Goal: Information Seeking & Learning: Compare options

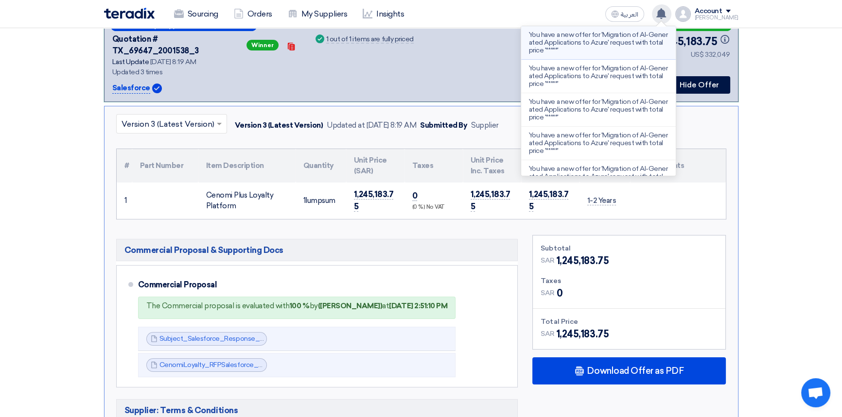
click at [557, 42] on p "You have a new offer for 'Migration of AI-Generated Applications to Azure' requ…" at bounding box center [598, 42] width 139 height 23
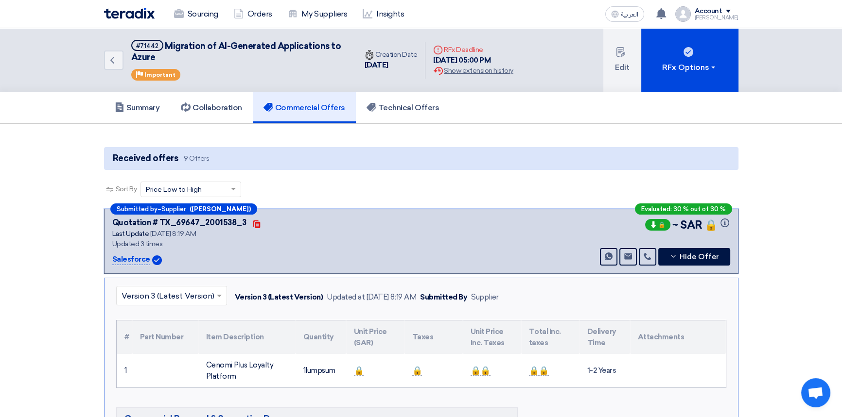
click at [133, 10] on img at bounding box center [129, 13] width 51 height 11
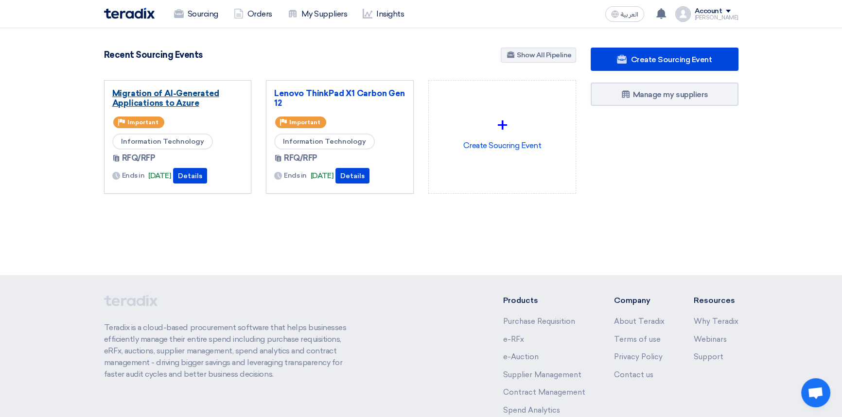
click at [160, 93] on link "Migration of AI-Generated Applications to Azure" at bounding box center [177, 97] width 131 height 19
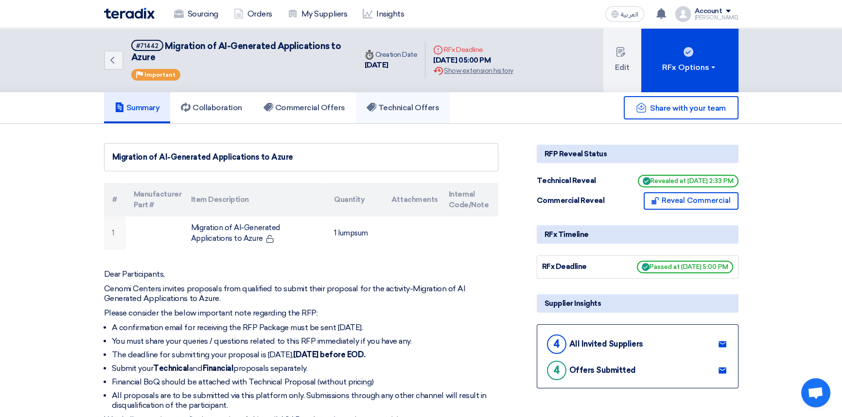
click at [400, 111] on h5 "Technical Offers" at bounding box center [402, 108] width 72 height 10
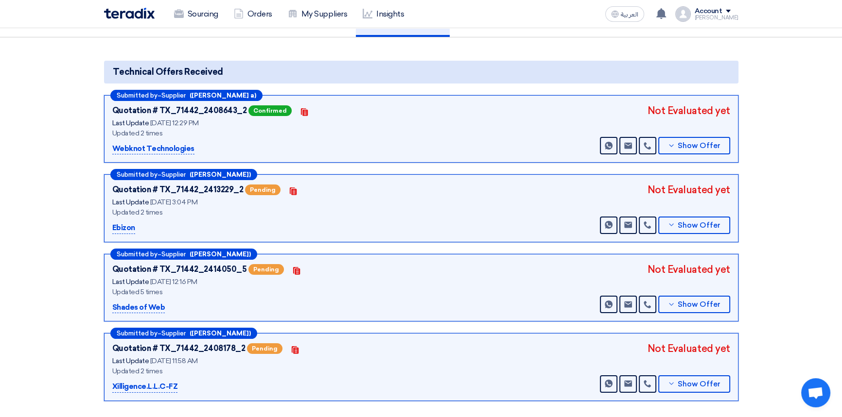
scroll to position [88, 0]
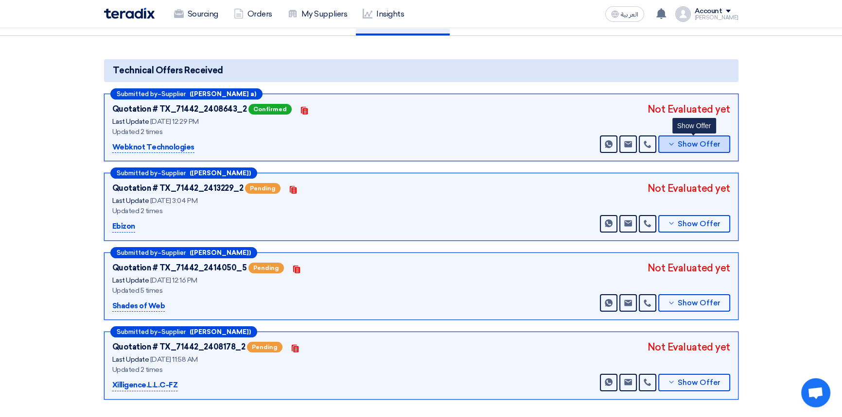
click at [713, 141] on span "Show Offer" at bounding box center [698, 144] width 43 height 7
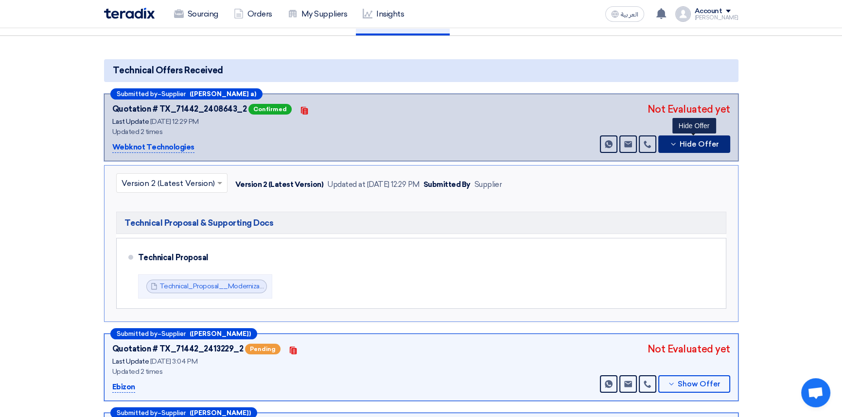
click at [708, 145] on span "Hide Offer" at bounding box center [698, 144] width 39 height 7
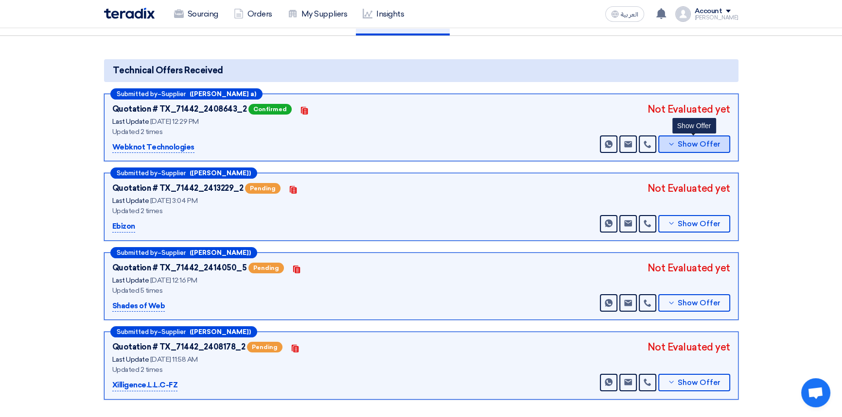
click at [696, 149] on button "Show Offer" at bounding box center [694, 144] width 72 height 17
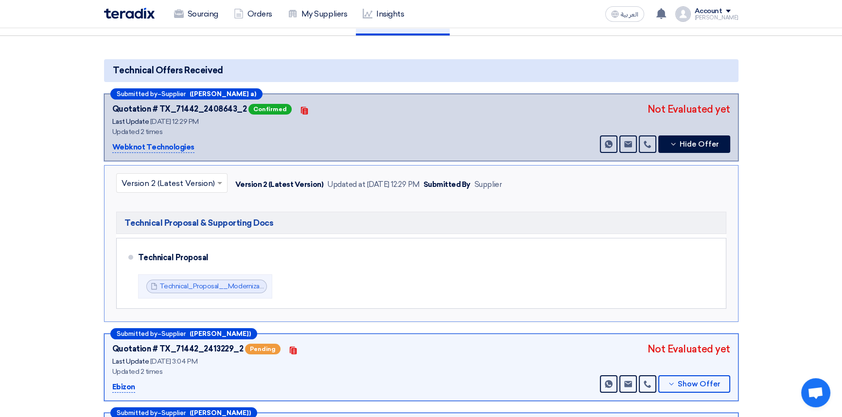
click at [166, 185] on input "text" at bounding box center [166, 184] width 91 height 16
click at [165, 183] on input "text" at bounding box center [166, 184] width 91 height 16
click at [489, 143] on div "Quotation # TX_71442_2408643_2 Confirmed Contacts Last Update [DATE] 12:29 PM U…" at bounding box center [421, 128] width 618 height 52
click at [685, 144] on span "Hide Offer" at bounding box center [698, 144] width 39 height 7
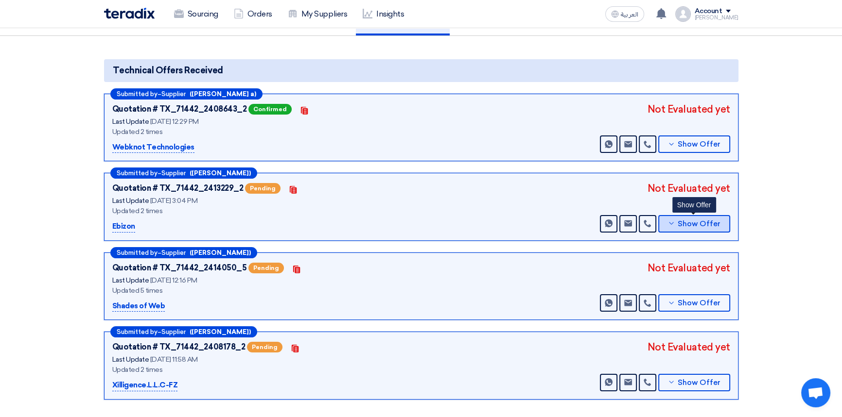
click at [680, 224] on span "Show Offer" at bounding box center [698, 224] width 43 height 7
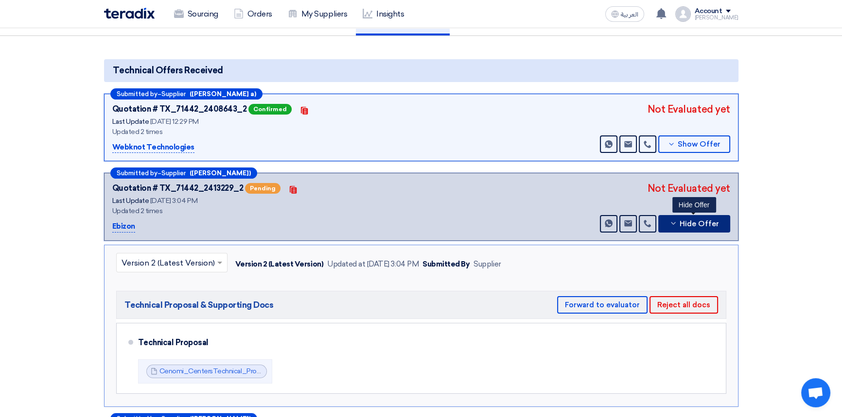
click at [680, 224] on span "Hide Offer" at bounding box center [698, 224] width 39 height 7
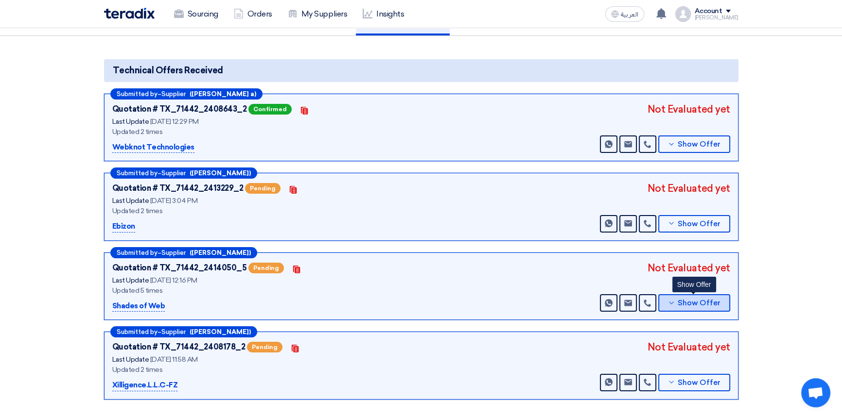
click at [681, 301] on span "Show Offer" at bounding box center [698, 303] width 43 height 7
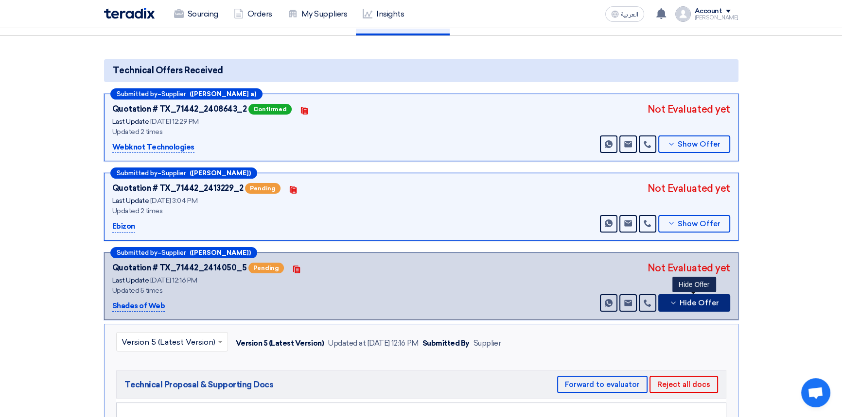
click at [681, 301] on span "Hide Offer" at bounding box center [698, 303] width 39 height 7
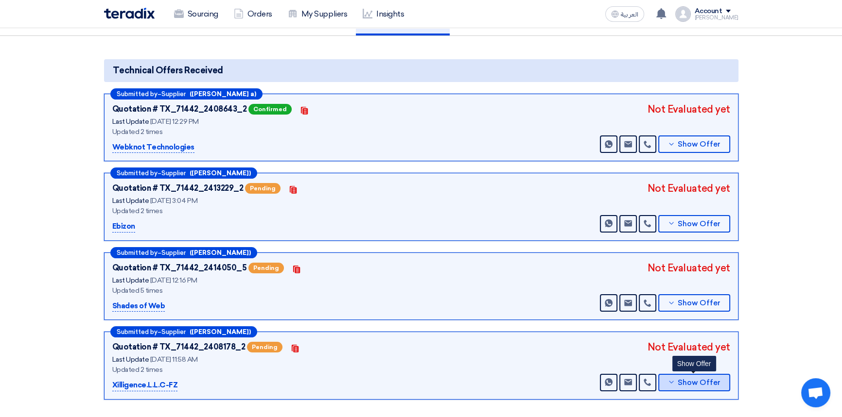
click at [690, 384] on button "Show Offer" at bounding box center [694, 382] width 72 height 17
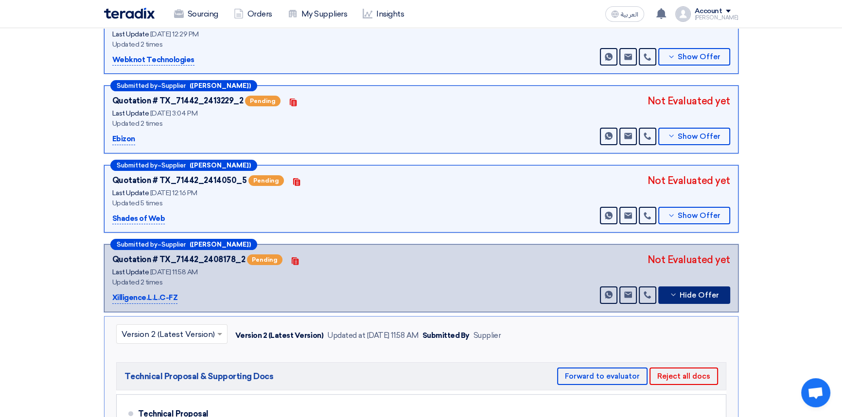
scroll to position [176, 0]
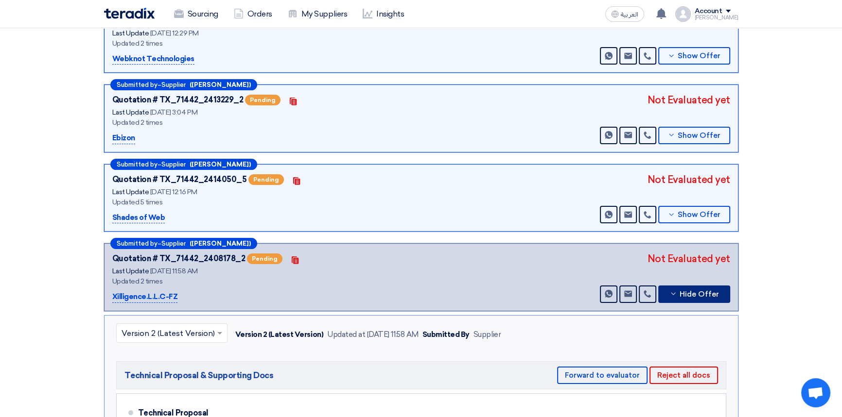
click at [698, 297] on button "Hide Offer" at bounding box center [694, 294] width 72 height 17
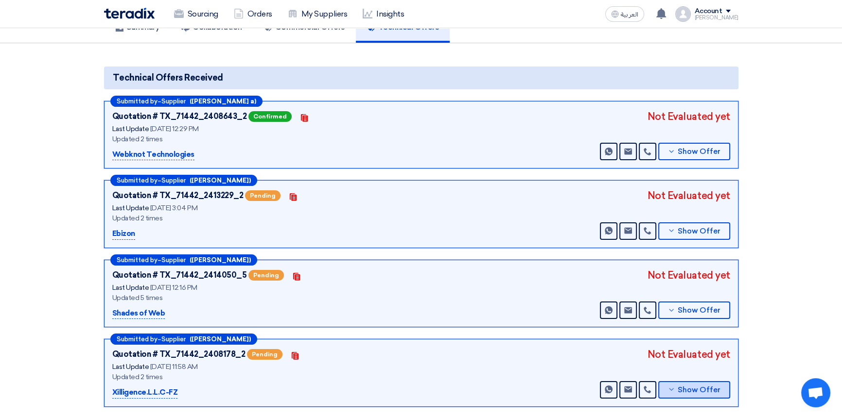
scroll to position [0, 0]
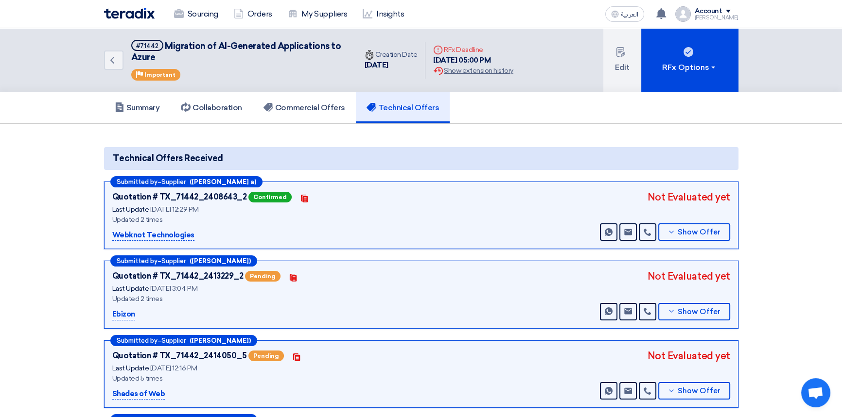
click at [342, 195] on div "Quotation # TX_71442_2408643_2 Confirmed Contacts" at bounding box center [233, 197] width 243 height 15
click at [686, 232] on span "Show Offer" at bounding box center [698, 232] width 43 height 7
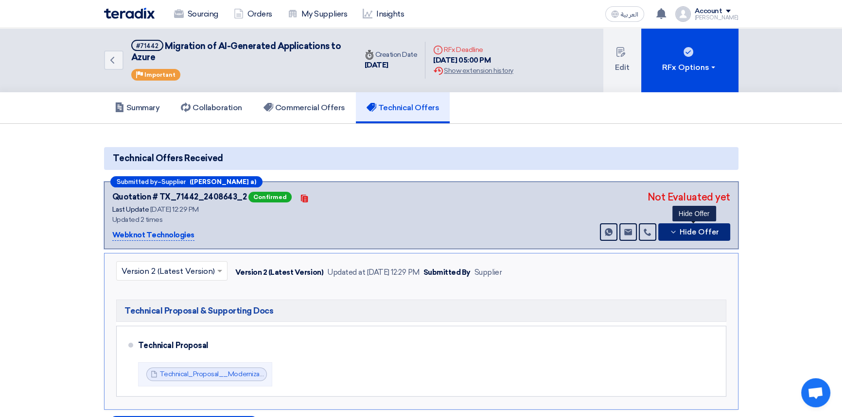
click at [686, 232] on span "Hide Offer" at bounding box center [698, 232] width 39 height 7
